Goal: Information Seeking & Learning: Find specific fact

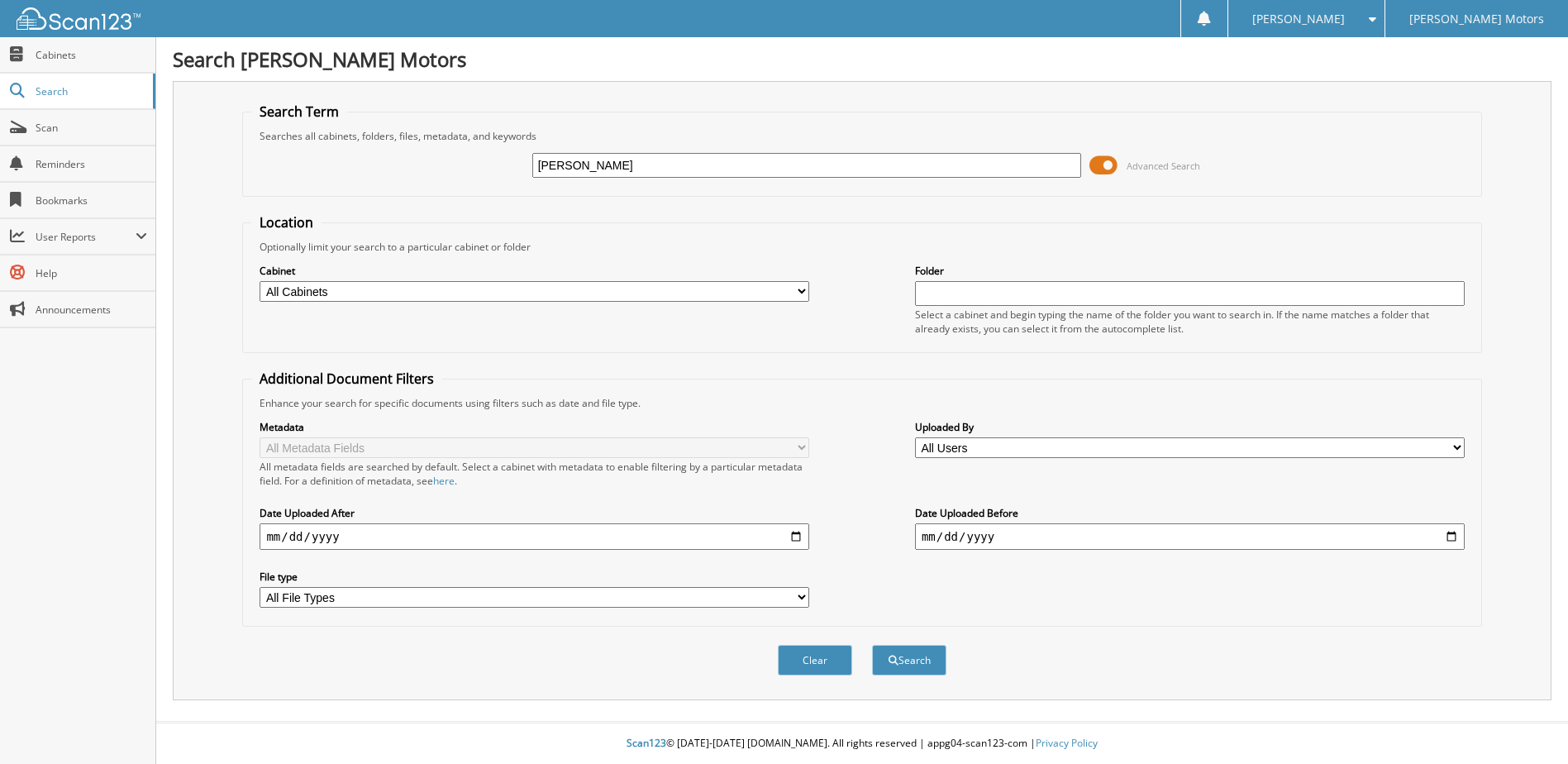
type input "[PERSON_NAME]"
click at [872, 644] on button "Search" at bounding box center [910, 659] width 75 height 30
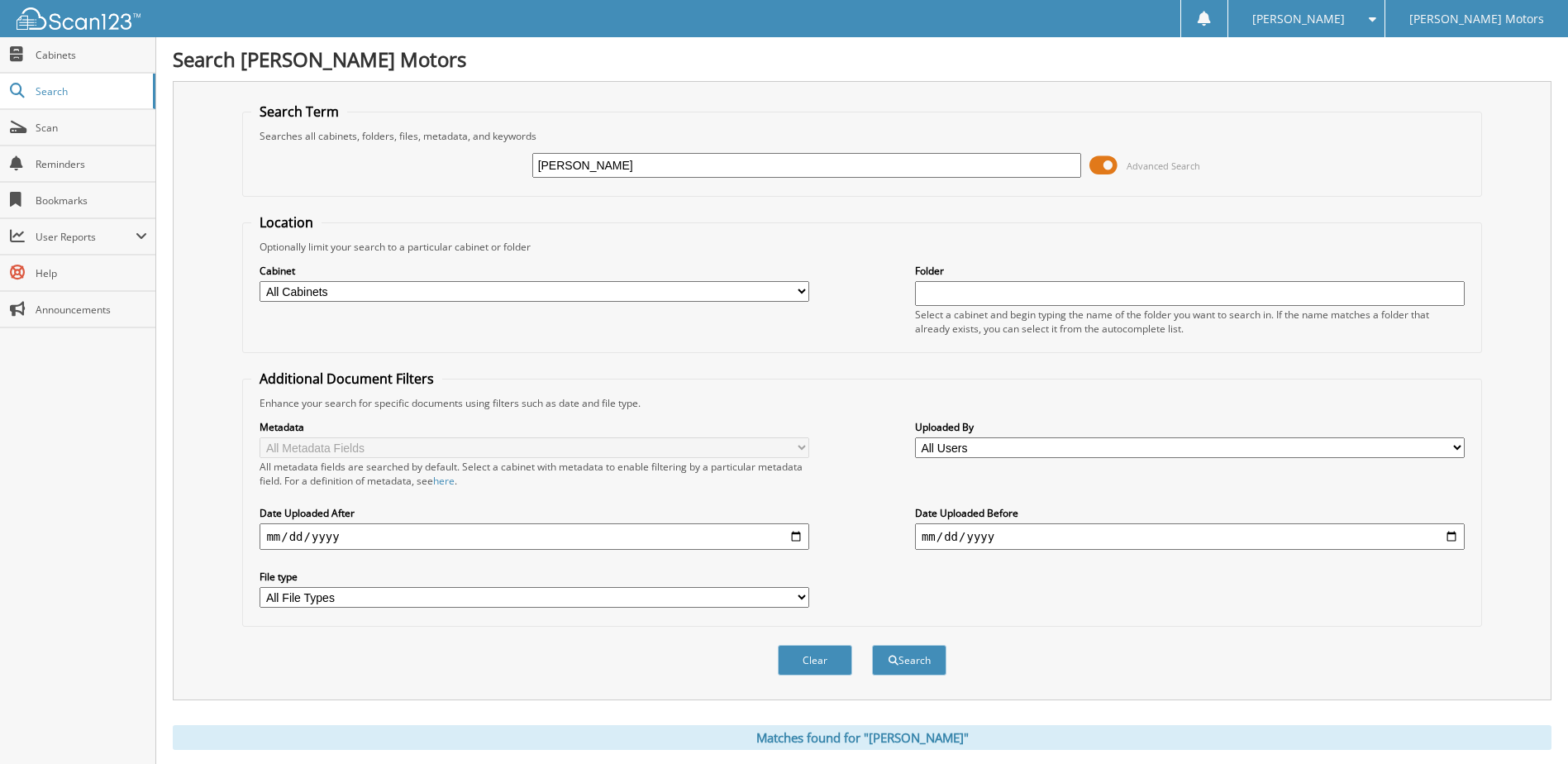
type input "[PERSON_NAME]"
click at [872, 644] on button "Search" at bounding box center [910, 659] width 75 height 30
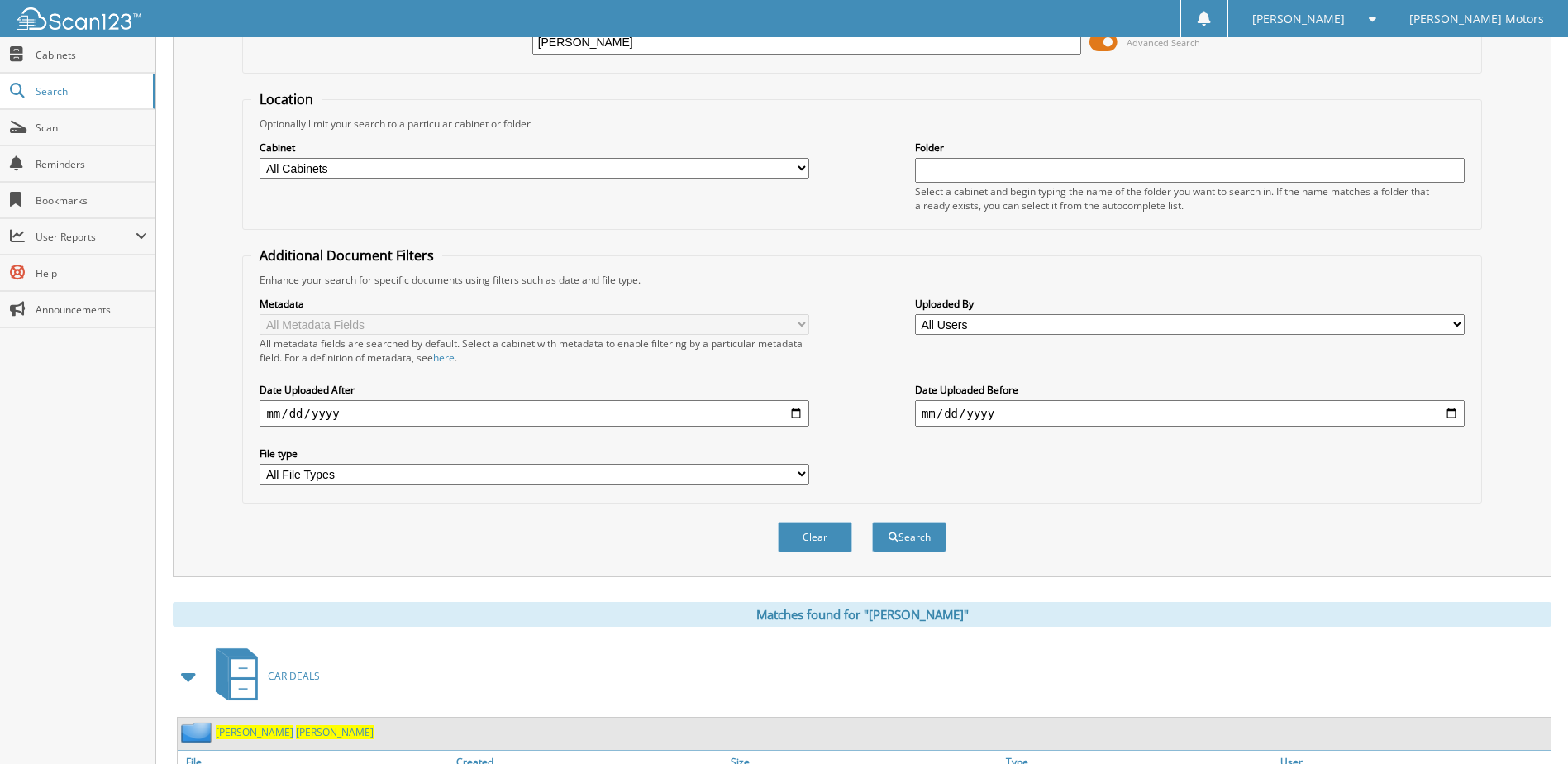
scroll to position [275, 0]
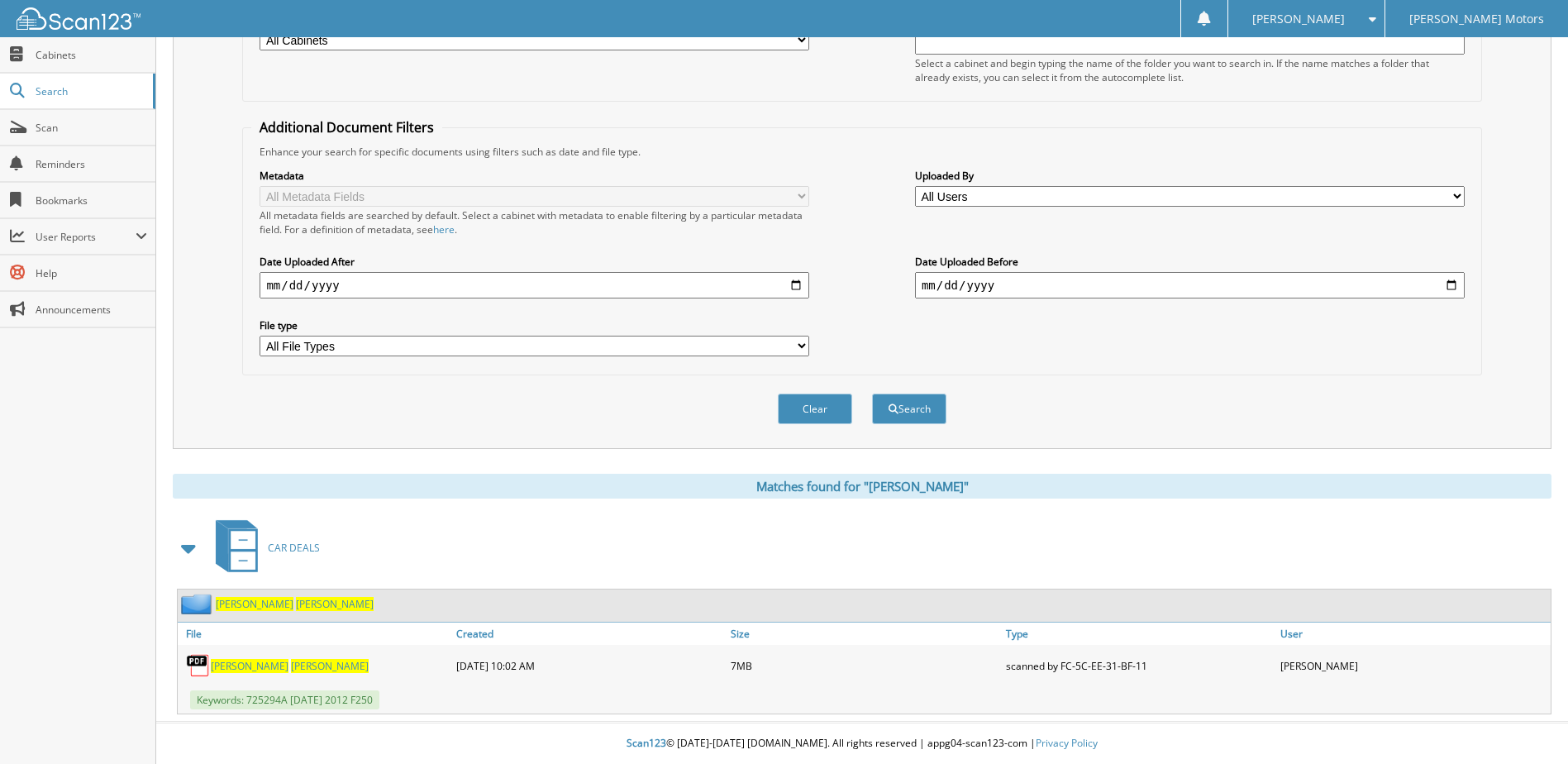
click at [290, 666] on link "[PERSON_NAME]" at bounding box center [289, 666] width 158 height 14
click at [288, 692] on span "Keywords: 725294A [DATE] 2012 F250" at bounding box center [284, 700] width 190 height 19
click at [285, 670] on span "[PERSON_NAME]" at bounding box center [249, 666] width 78 height 14
click at [285, 665] on span "[PERSON_NAME]" at bounding box center [249, 666] width 78 height 14
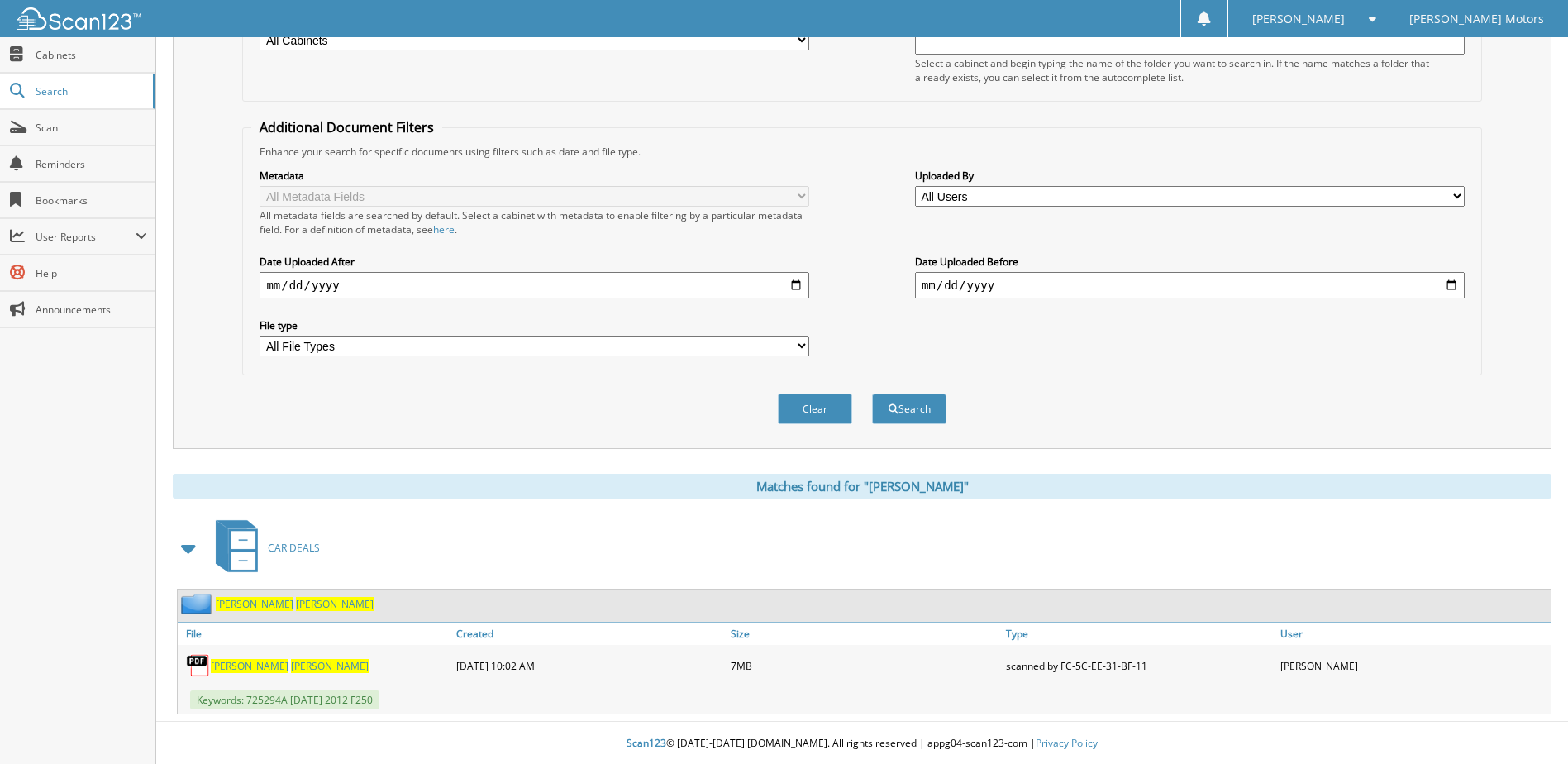
click at [253, 602] on span "[PERSON_NAME]" at bounding box center [255, 604] width 78 height 14
